Goal: Find specific page/section: Find specific page/section

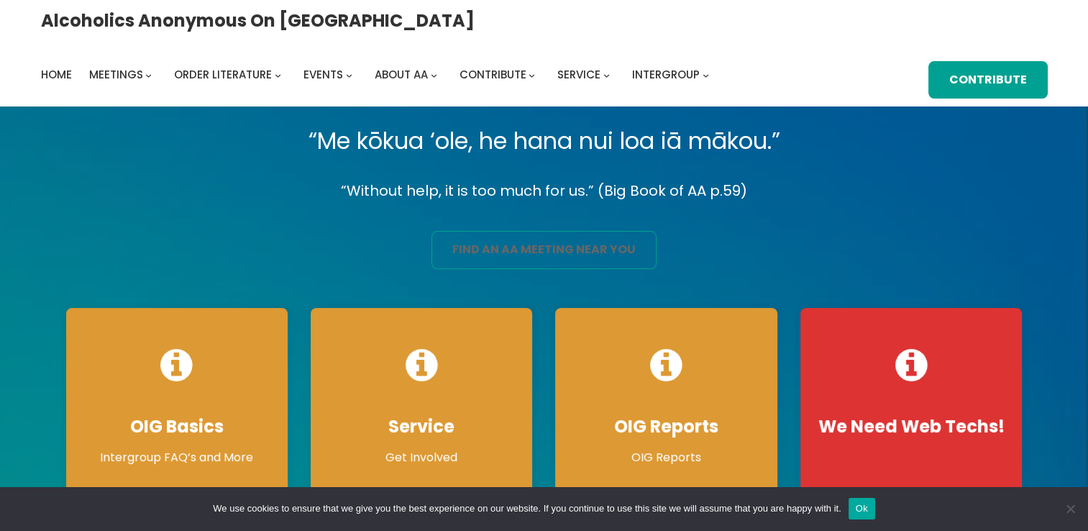
click at [526, 237] on link "find an aa meeting near you" at bounding box center [544, 250] width 225 height 38
click at [529, 252] on link "find an aa meeting near you" at bounding box center [544, 250] width 225 height 38
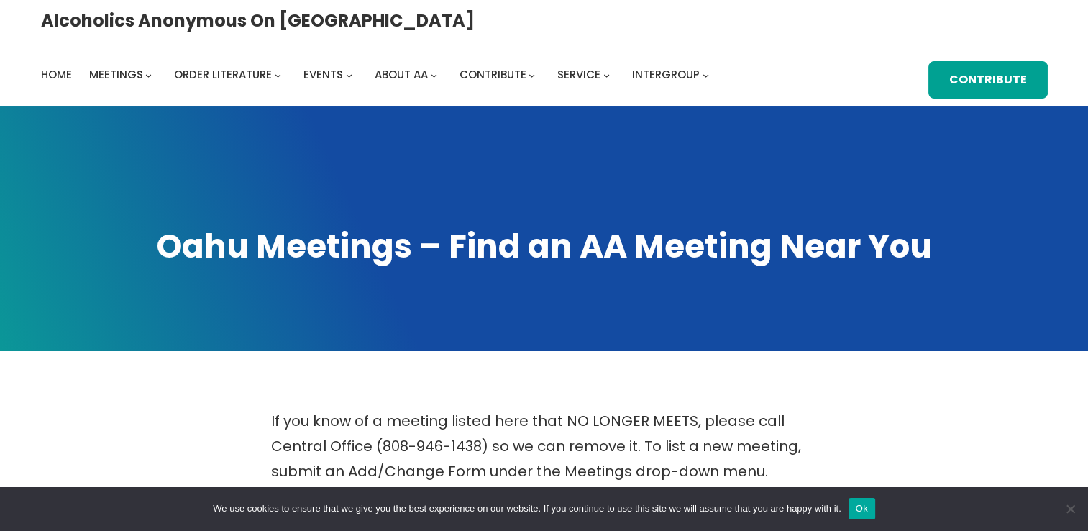
scroll to position [464, 0]
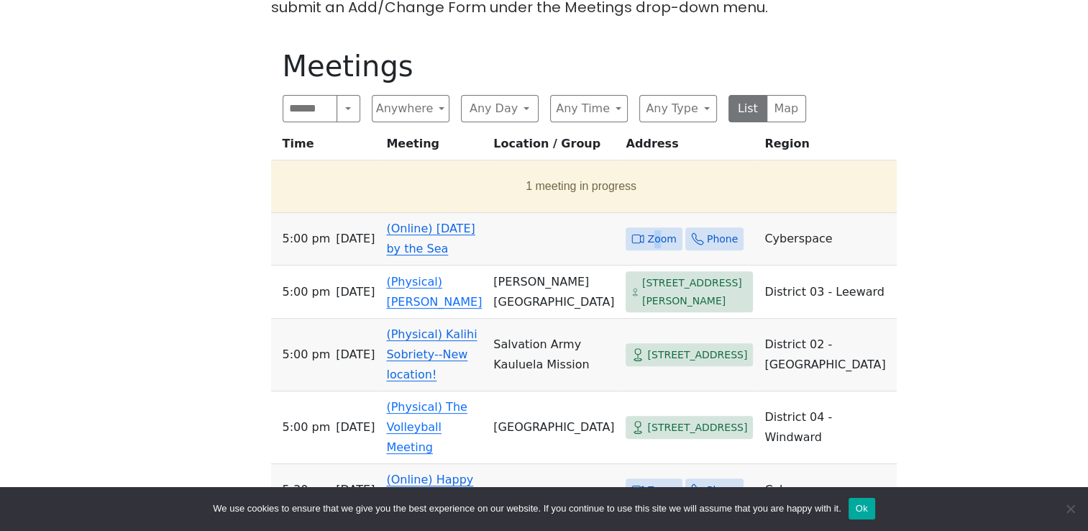
click at [647, 230] on span "Zoom" at bounding box center [661, 239] width 29 height 18
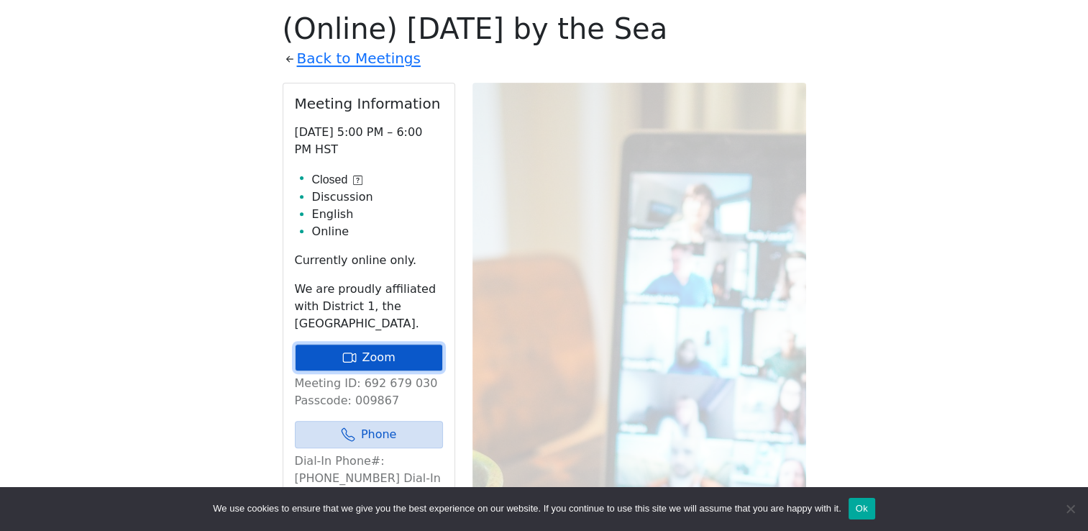
click at [382, 360] on link "Zoom" at bounding box center [369, 357] width 148 height 27
